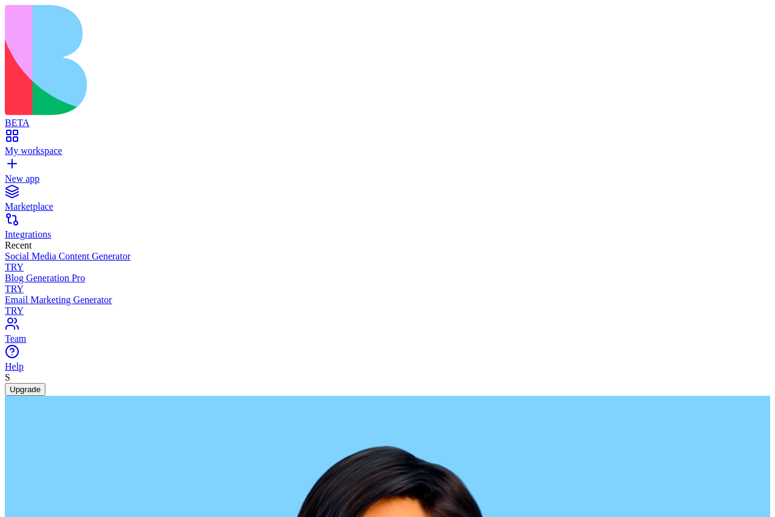
type textarea "**********"
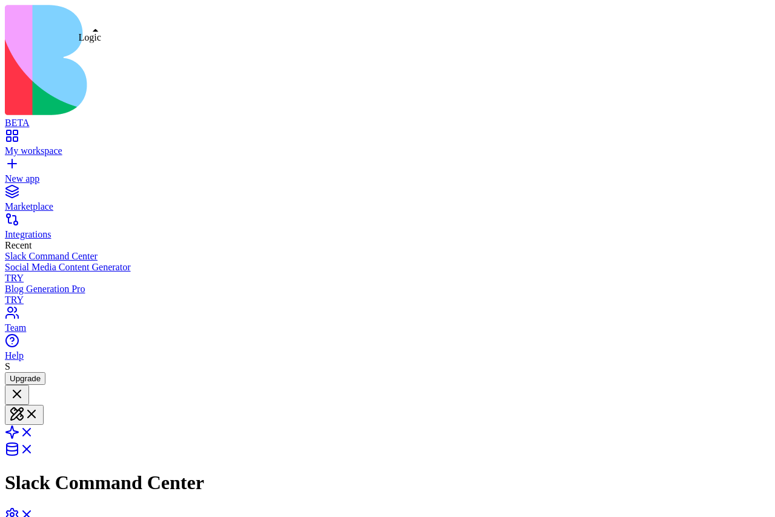
click at [34, 431] on link at bounding box center [19, 436] width 29 height 10
